Goal: Entertainment & Leisure: Consume media (video, audio)

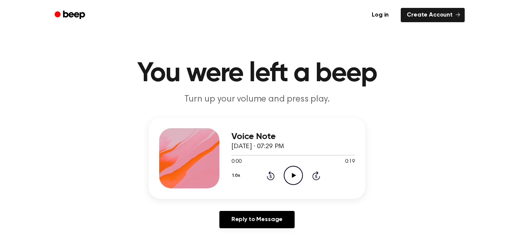
click at [294, 176] on icon at bounding box center [294, 175] width 4 height 5
click at [291, 173] on icon "Play Audio" at bounding box center [293, 175] width 19 height 19
click at [292, 173] on icon at bounding box center [294, 175] width 4 height 5
click at [291, 173] on icon "Play Audio" at bounding box center [293, 175] width 19 height 19
click at [294, 173] on icon "Play Audio" at bounding box center [293, 175] width 19 height 19
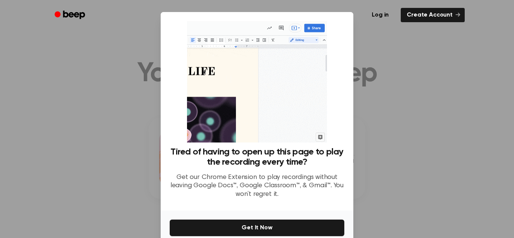
scroll to position [36, 0]
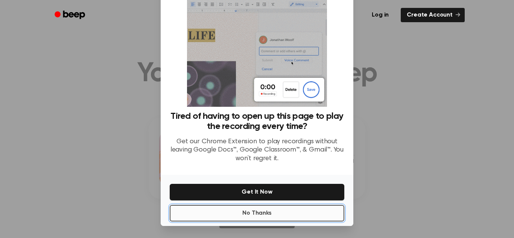
click at [260, 213] on button "No Thanks" at bounding box center [257, 213] width 175 height 17
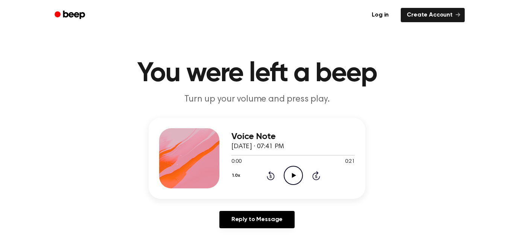
click at [292, 175] on icon at bounding box center [294, 175] width 4 height 5
click at [293, 176] on icon at bounding box center [294, 175] width 4 height 5
click at [292, 172] on icon "Play Audio" at bounding box center [293, 175] width 19 height 19
